Goal: Information Seeking & Learning: Check status

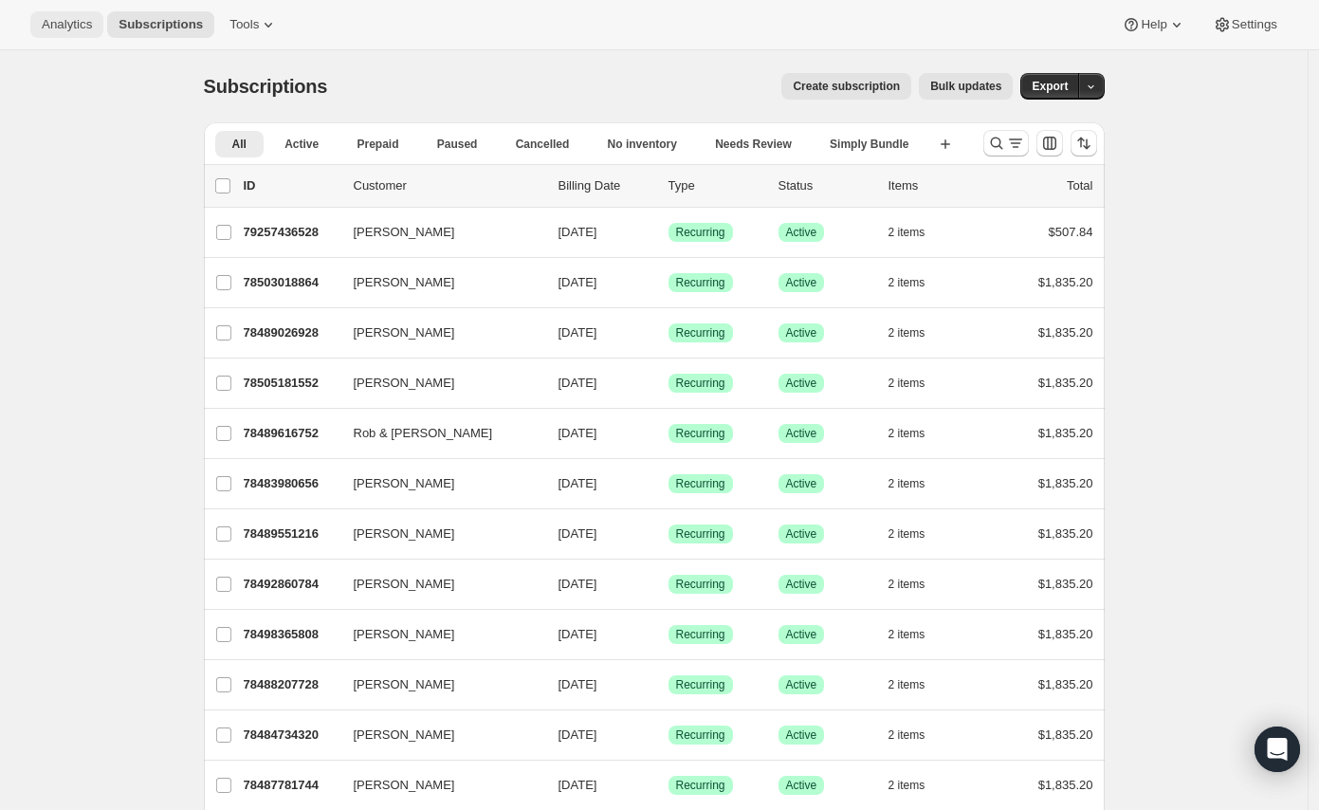
click at [83, 24] on span "Analytics" at bounding box center [67, 24] width 50 height 15
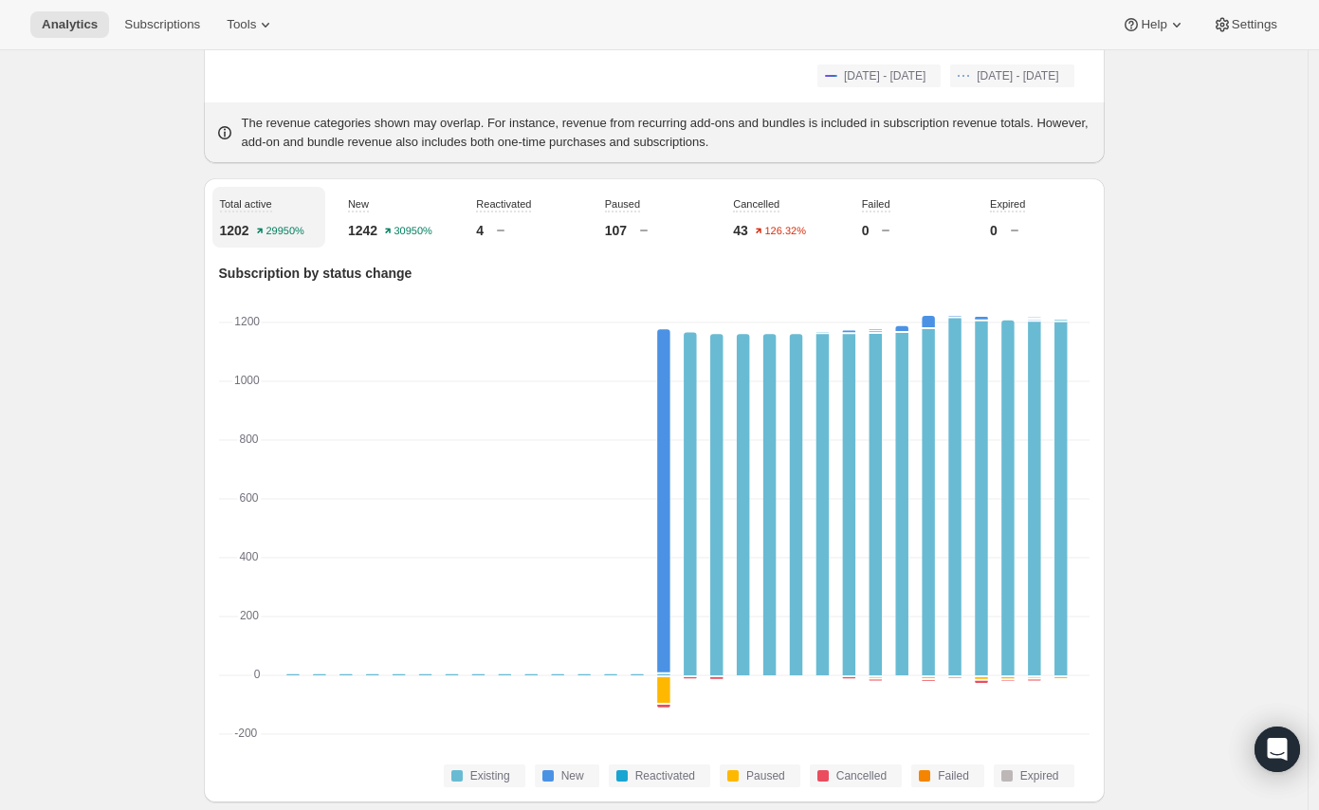
scroll to position [631, 0]
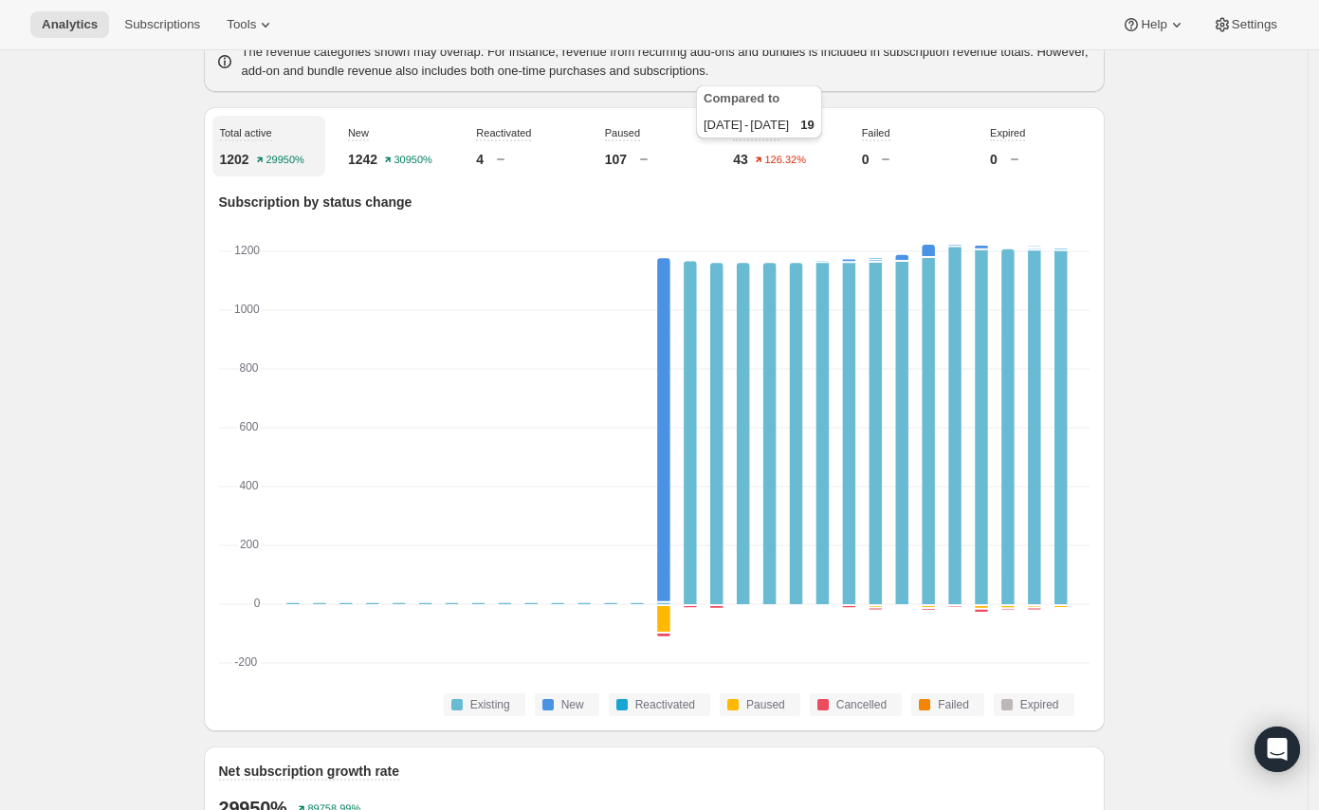
click at [826, 142] on div "Compared to Jul 20, 2025 - Aug 18, 2025 19" at bounding box center [759, 116] width 134 height 68
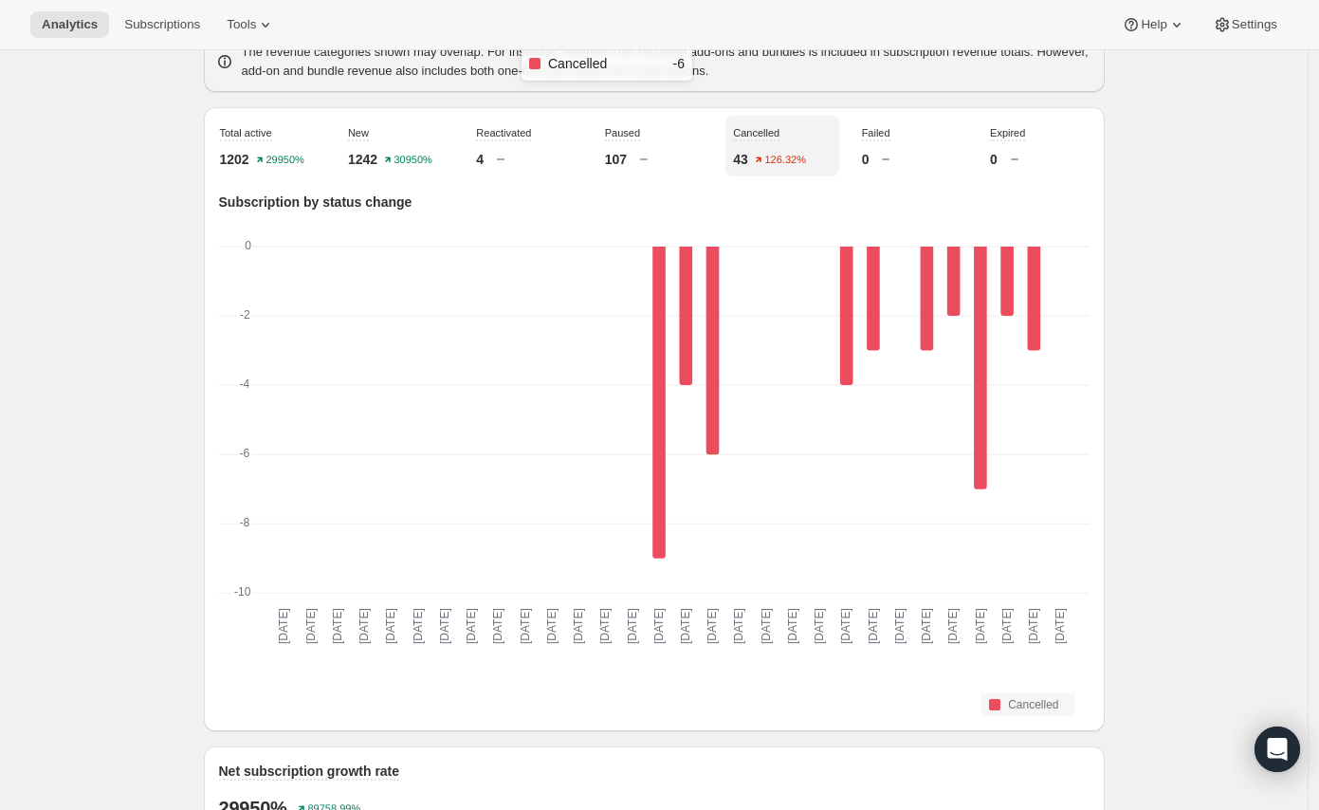
click at [708, 376] on rect "Sep 04 2025: Cancelled -6" at bounding box center [712, 420] width 27 height 346
click at [872, 134] on span "Failed" at bounding box center [876, 132] width 28 height 11
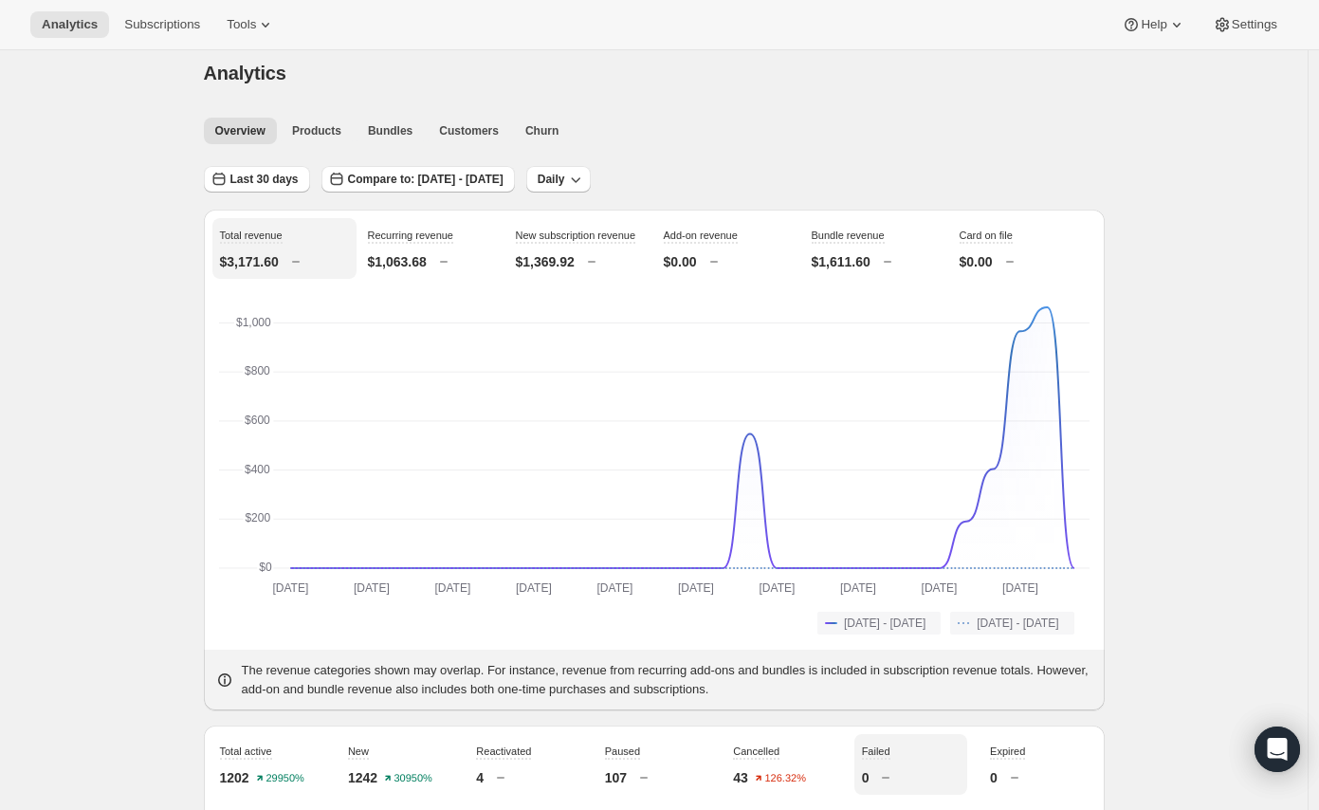
scroll to position [0, 0]
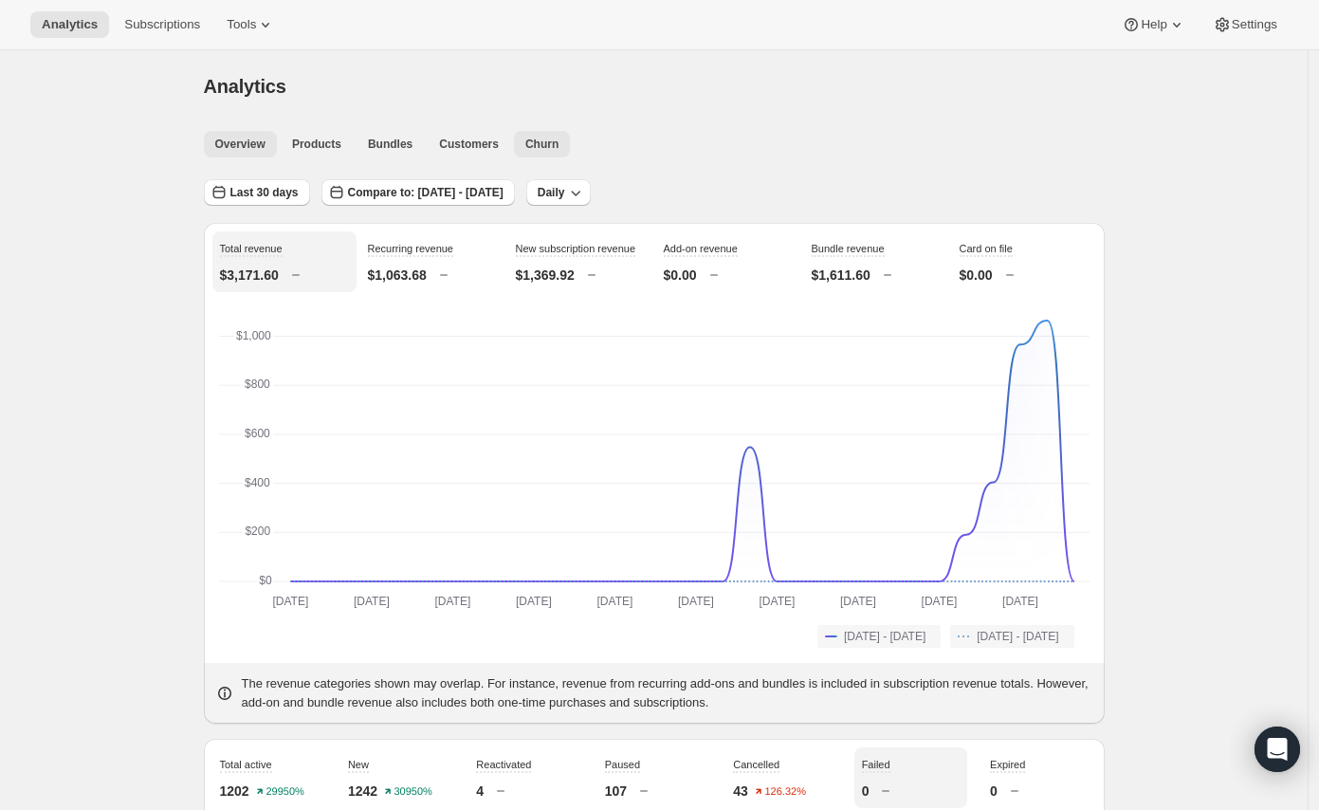
click at [514, 139] on button "Churn" at bounding box center [542, 144] width 56 height 27
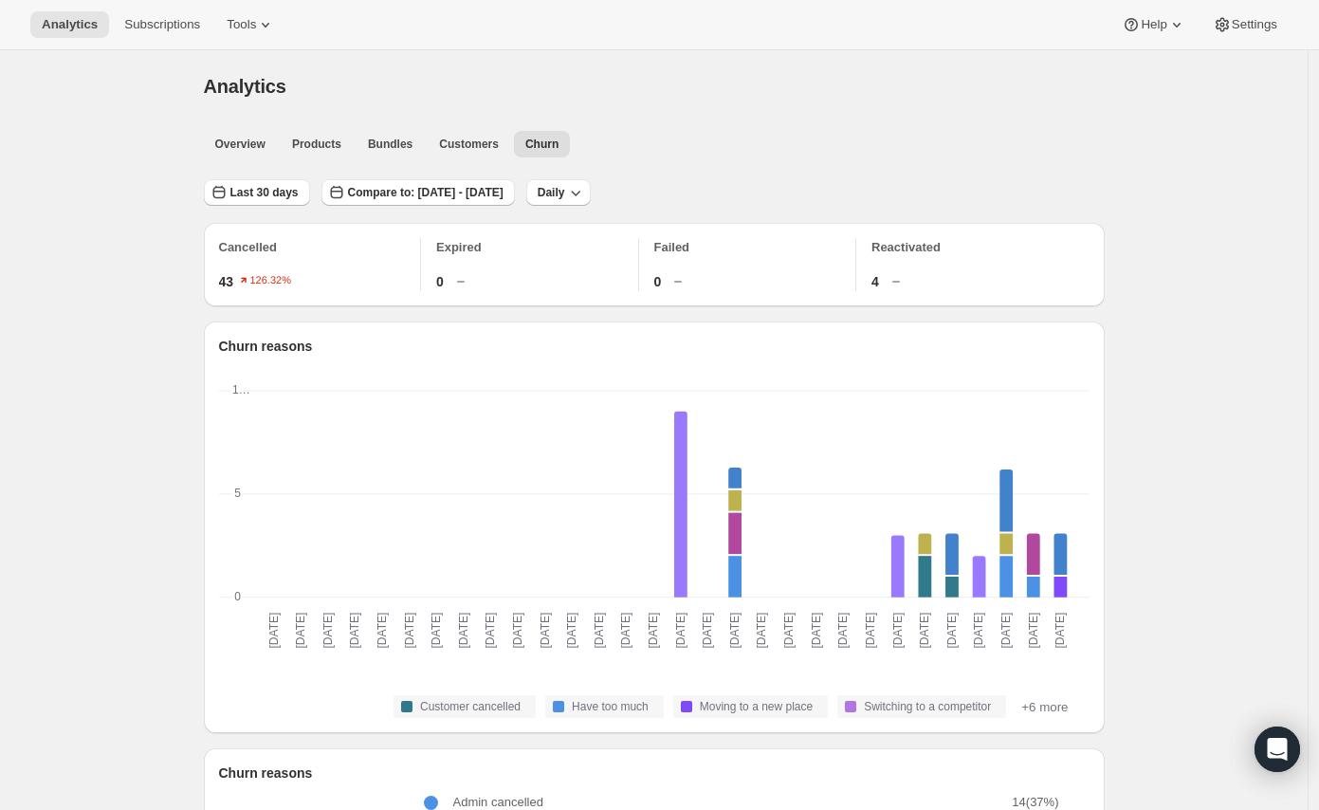
click at [705, 248] on p "Failed" at bounding box center [755, 247] width 202 height 19
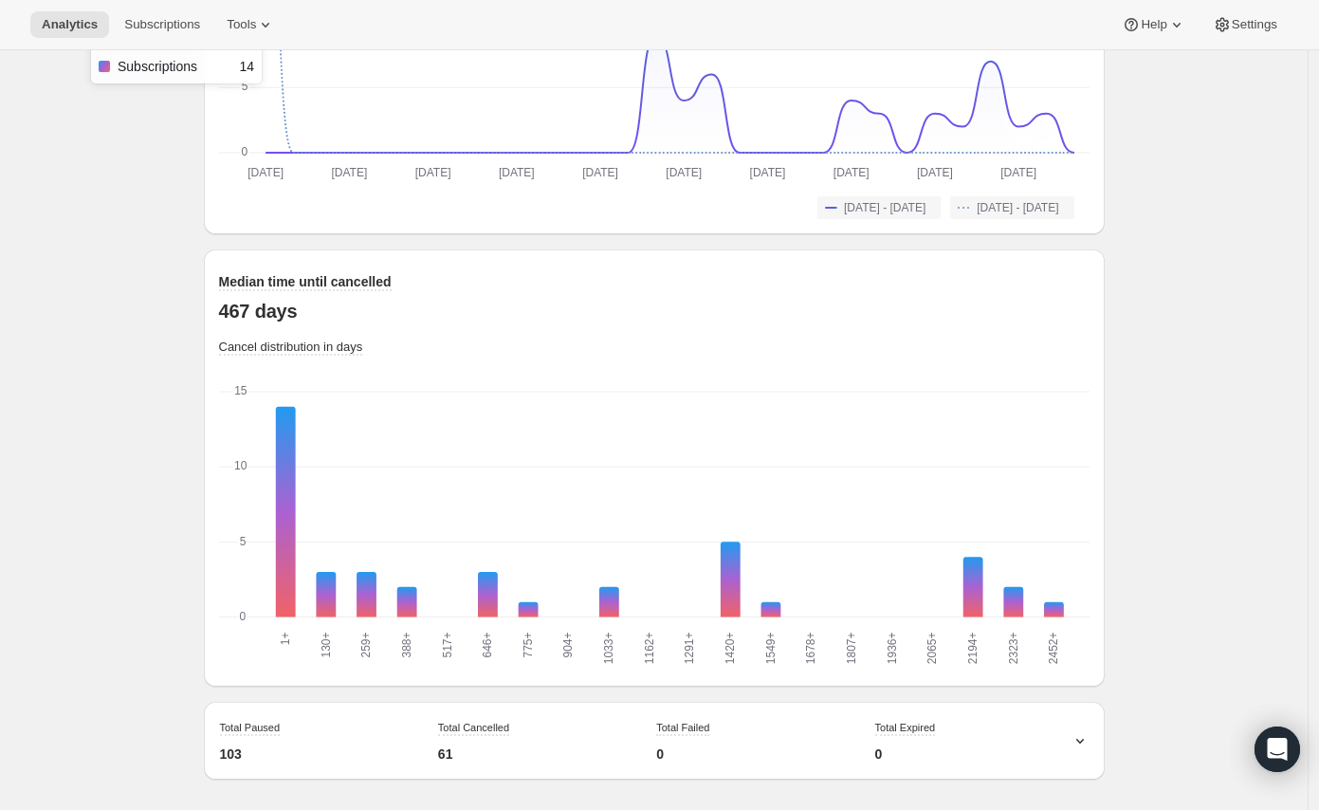
scroll to position [1358, 0]
click at [713, 730] on div "Total Failed 0" at bounding box center [750, 740] width 203 height 61
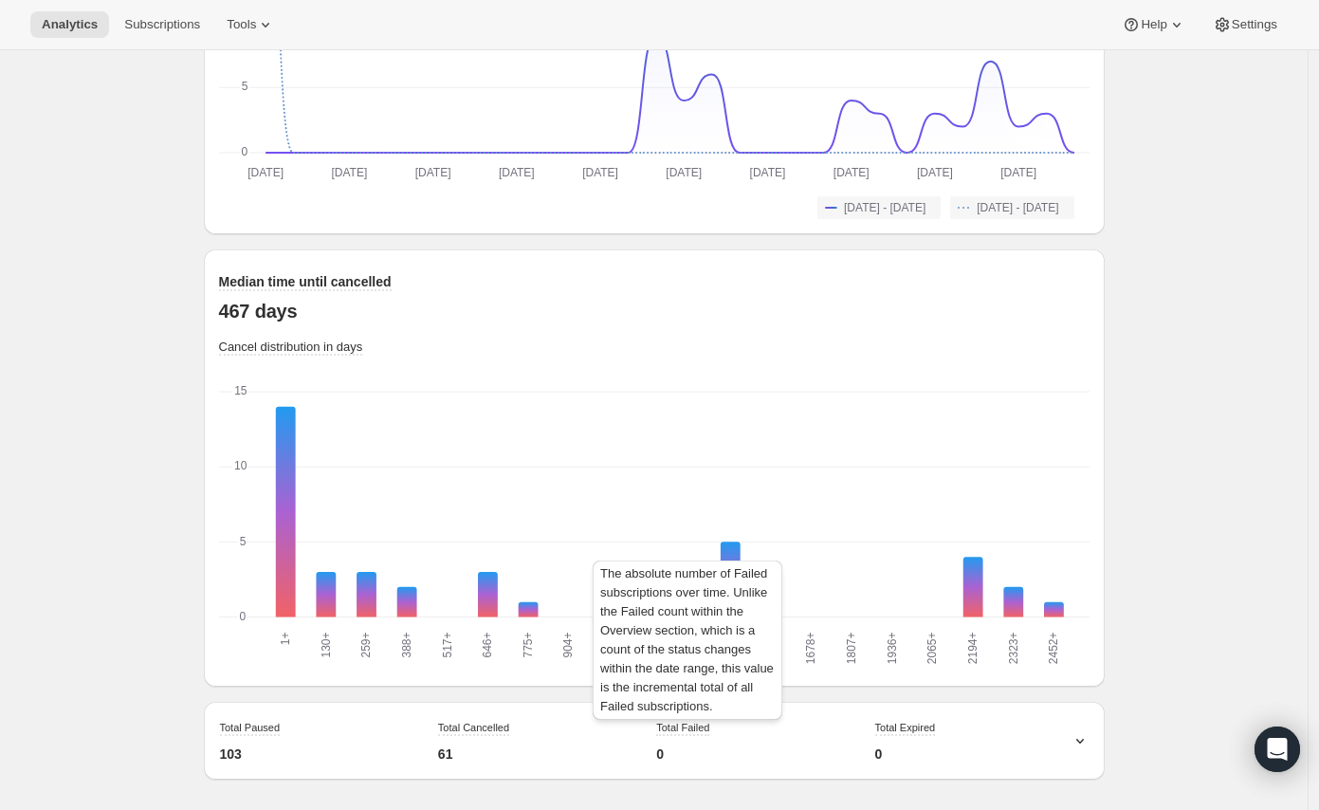
click at [696, 730] on span "Total Failed" at bounding box center [682, 727] width 53 height 11
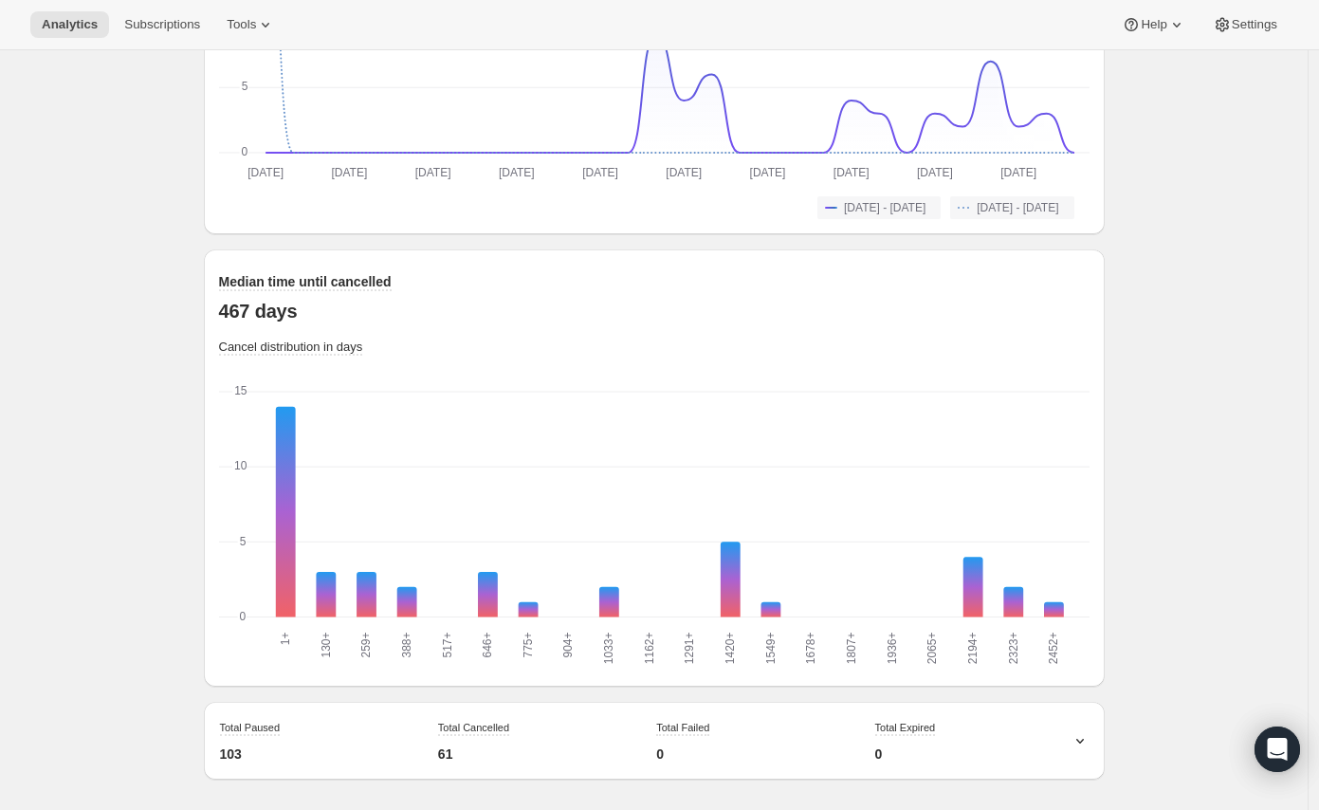
click at [1066, 740] on div "Total Expired 0" at bounding box center [969, 740] width 203 height 61
click at [1078, 740] on icon at bounding box center [1079, 740] width 19 height 19
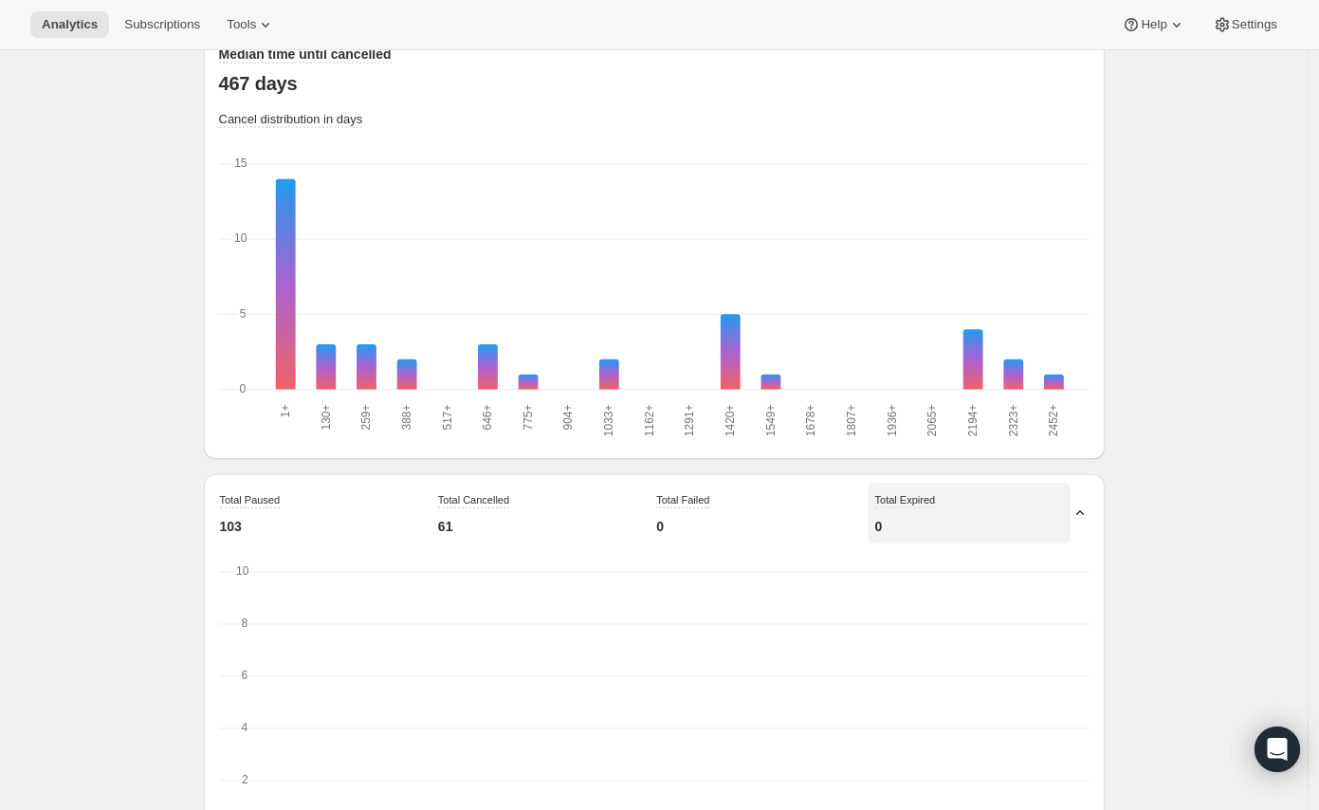
scroll to position [1720, 0]
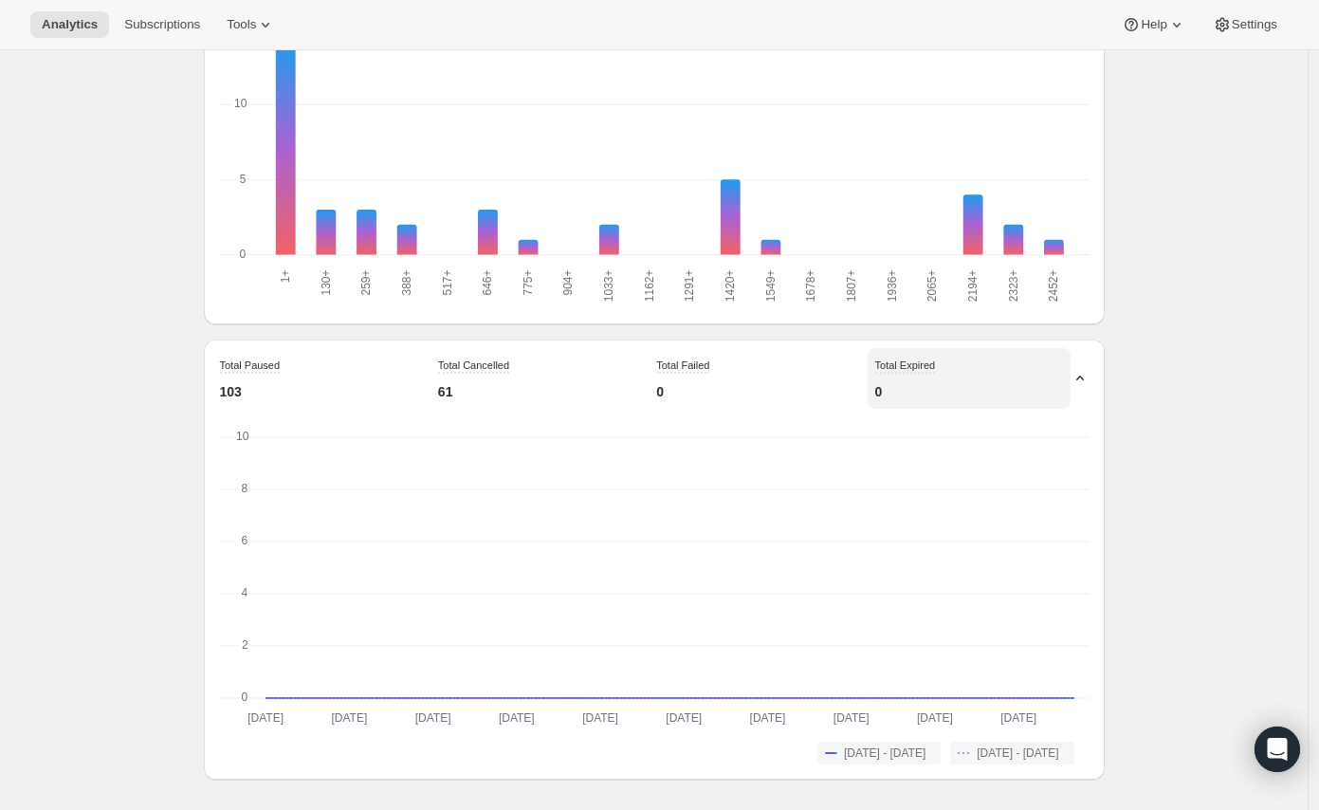
click at [724, 369] on div "Total Failed 0" at bounding box center [750, 378] width 203 height 61
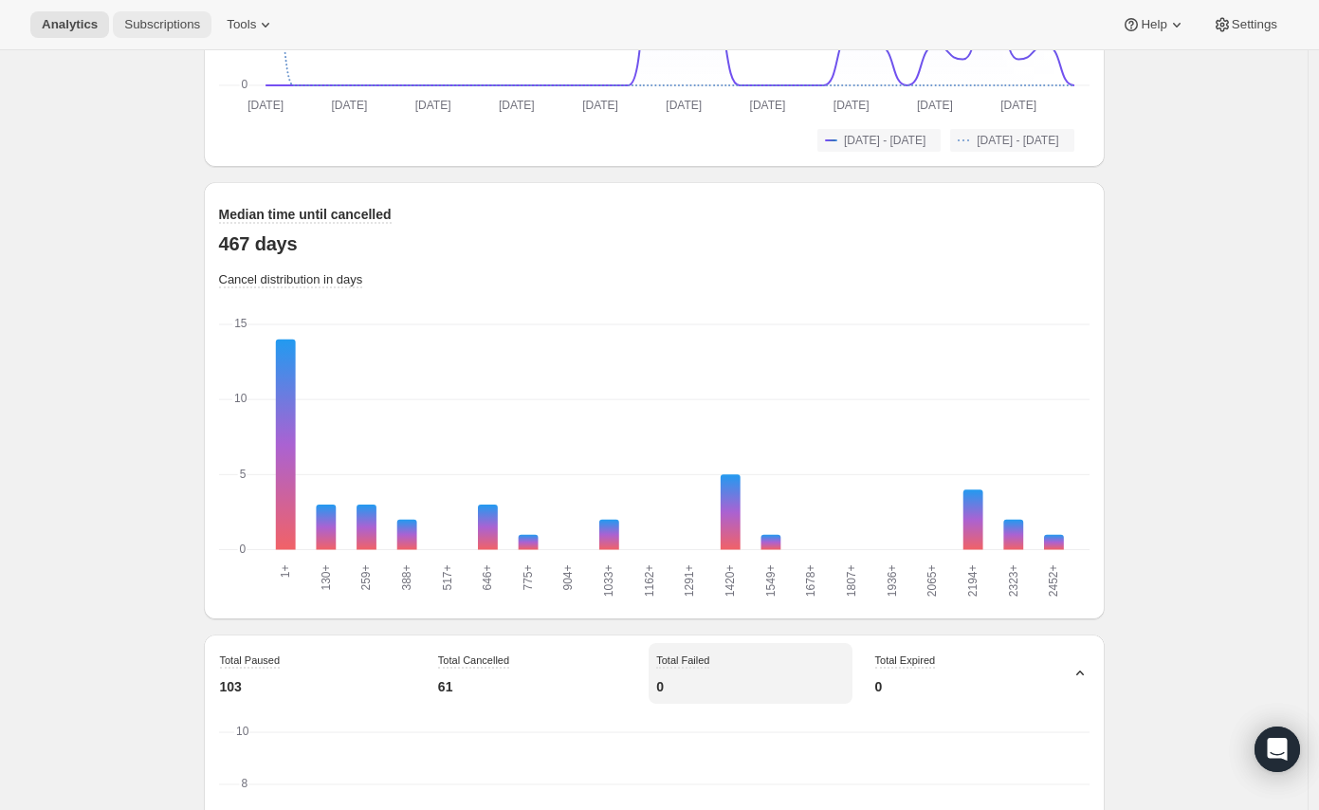
scroll to position [1404, 0]
